Goal: Task Accomplishment & Management: Complete application form

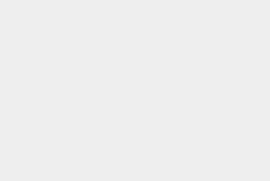
click at [70, 0] on html at bounding box center [135, 0] width 270 height 0
